Goal: Find specific page/section: Find specific page/section

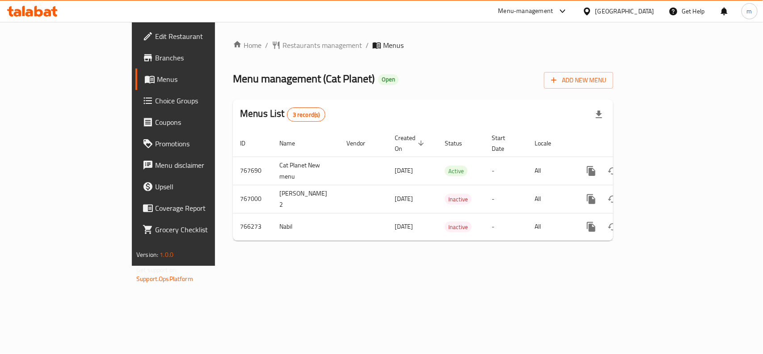
click at [644, 12] on div "[GEOGRAPHIC_DATA]" at bounding box center [625, 11] width 59 height 10
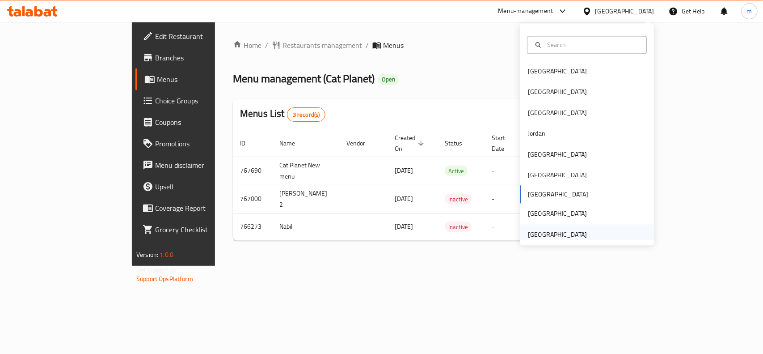
click at [570, 234] on div "[GEOGRAPHIC_DATA]" at bounding box center [557, 234] width 59 height 10
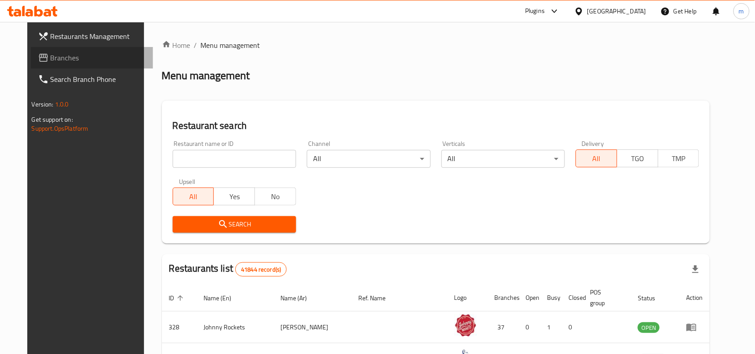
click at [51, 55] on span "Branches" at bounding box center [99, 57] width 96 height 11
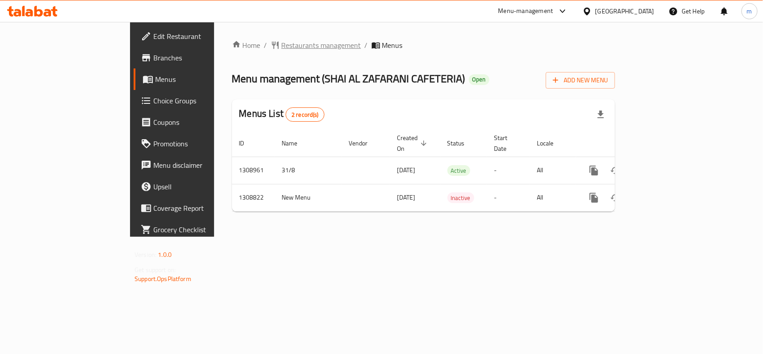
click at [282, 45] on span "Restaurants management" at bounding box center [322, 45] width 80 height 11
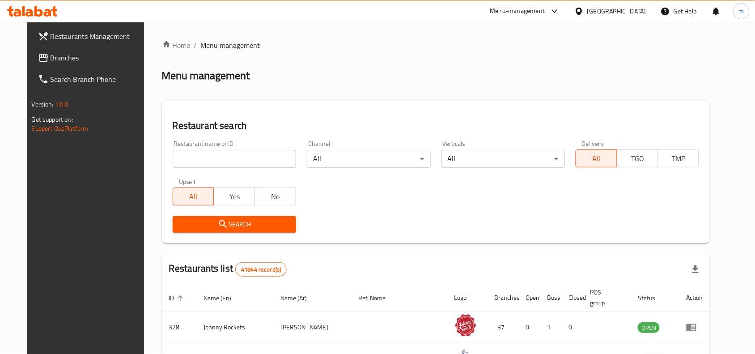
click at [254, 163] on input "search" at bounding box center [234, 159] width 123 height 18
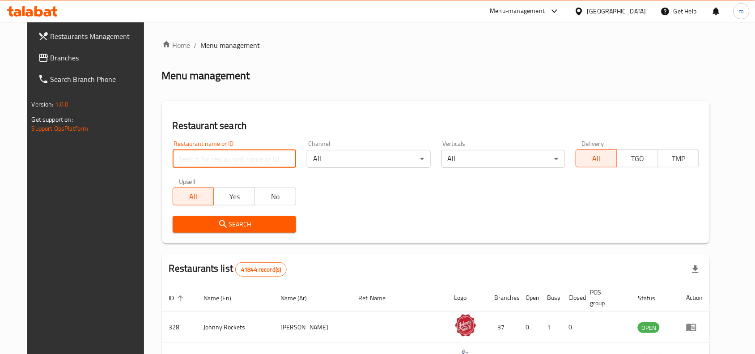
paste input "704852"
type input "704852"
click button "Search" at bounding box center [234, 224] width 123 height 17
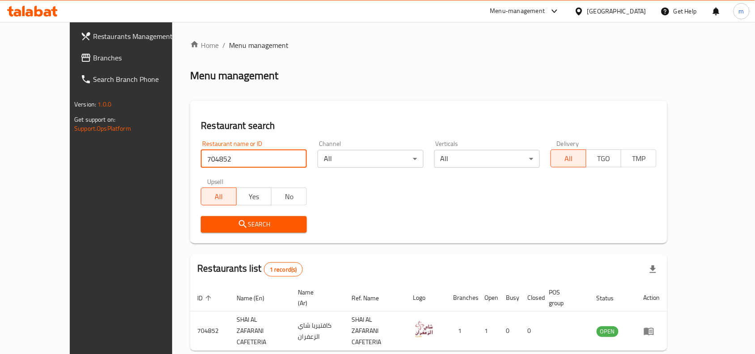
click at [621, 16] on div "[GEOGRAPHIC_DATA]" at bounding box center [616, 11] width 59 height 10
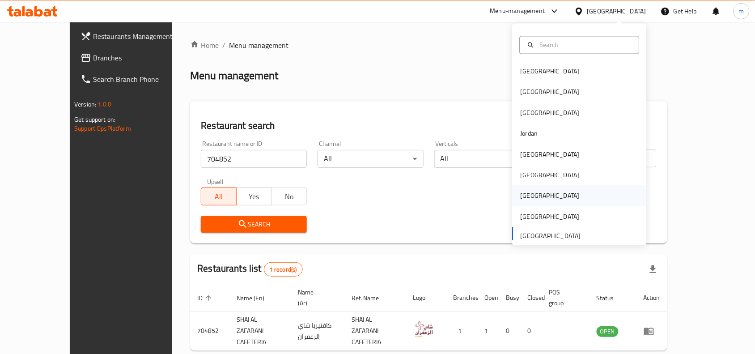
click at [529, 192] on div "[GEOGRAPHIC_DATA]" at bounding box center [549, 196] width 73 height 21
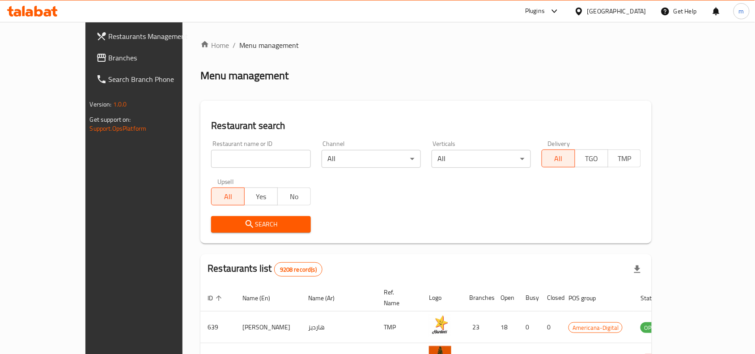
click at [48, 14] on icon at bounding box center [32, 11] width 51 height 11
click at [109, 54] on span "Branches" at bounding box center [157, 57] width 96 height 11
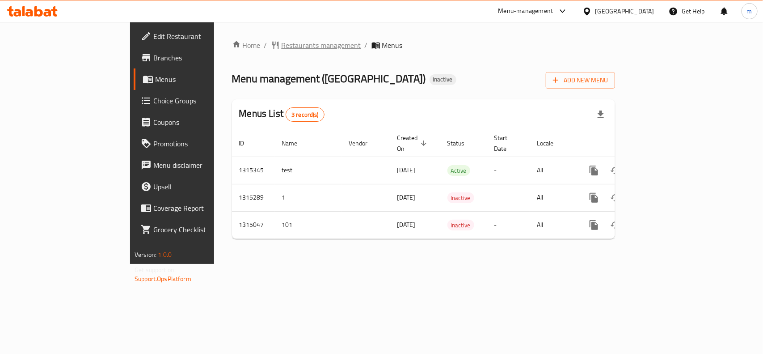
click at [282, 45] on span "Restaurants management" at bounding box center [322, 45] width 80 height 11
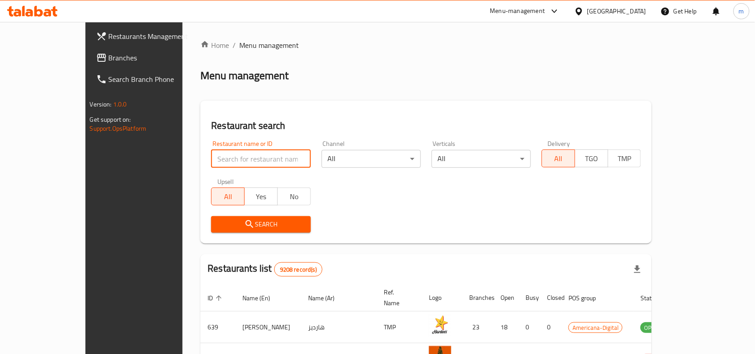
click at [215, 159] on input "search" at bounding box center [260, 159] width 99 height 18
paste input "707066"
type input "707066"
click button "Search" at bounding box center [260, 224] width 99 height 17
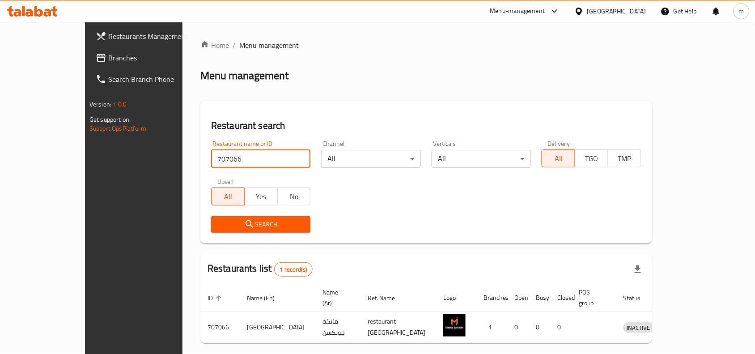
click at [287, 227] on button "Search" at bounding box center [260, 224] width 99 height 17
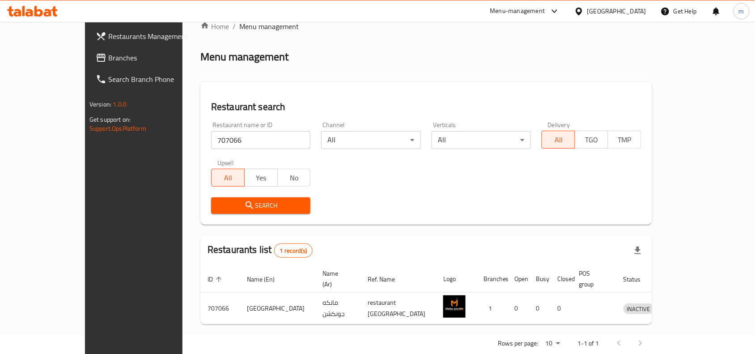
scroll to position [28, 0]
